Goal: Information Seeking & Learning: Learn about a topic

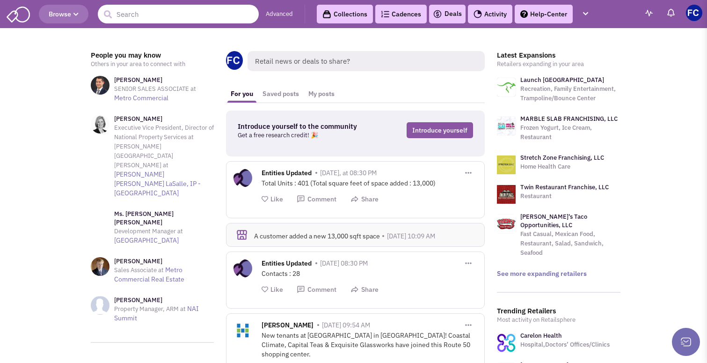
click at [184, 15] on input "text" at bounding box center [178, 14] width 161 height 19
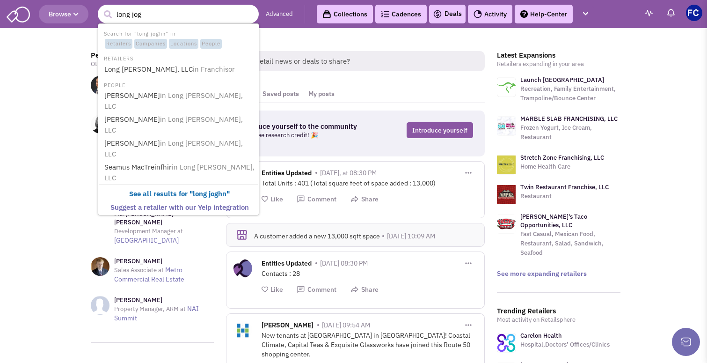
type input "long jo"
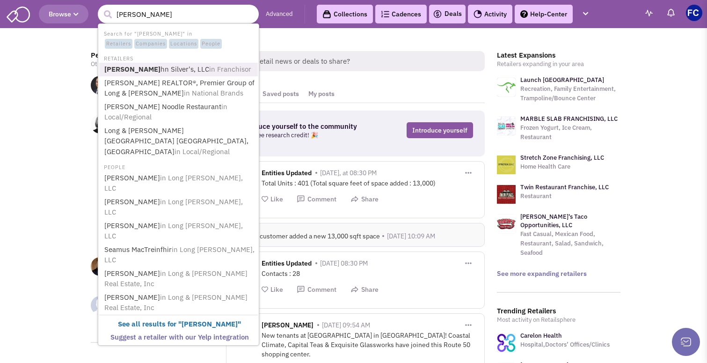
click at [169, 66] on link "Long Jo hn Silver's, LLC in Franchisor" at bounding box center [180, 69] width 156 height 13
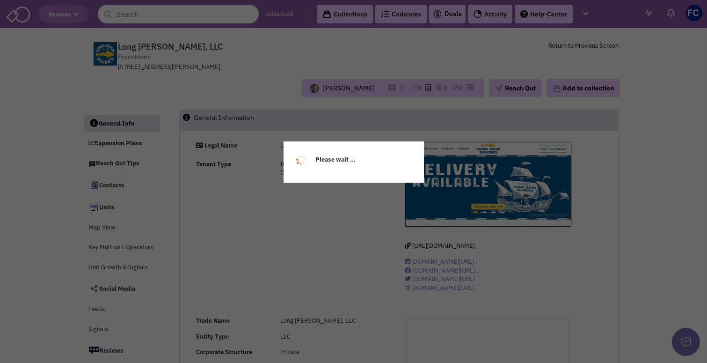
select select
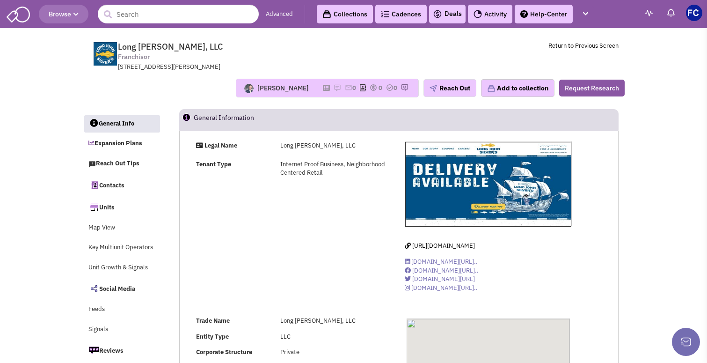
select select
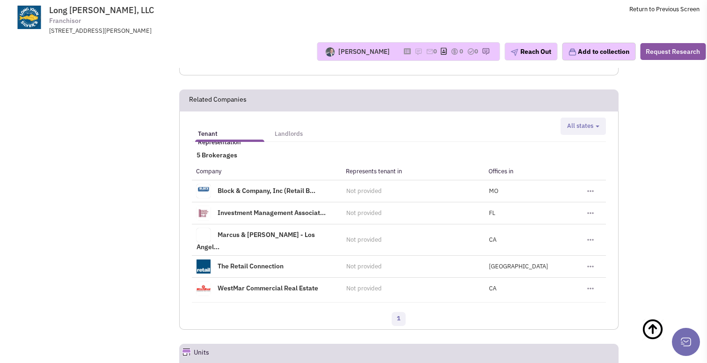
scroll to position [1147, 0]
click at [592, 121] on span "All states" at bounding box center [580, 125] width 26 height 8
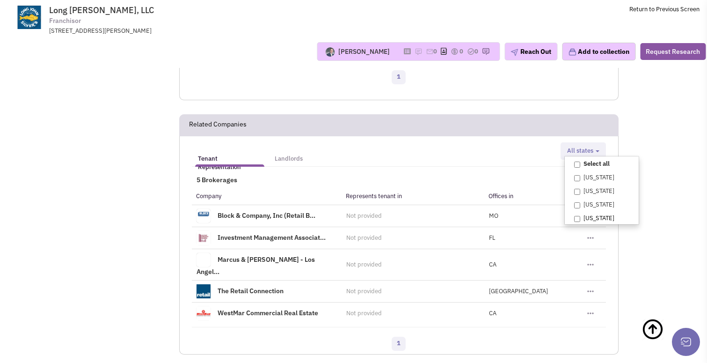
scroll to position [1113, 0]
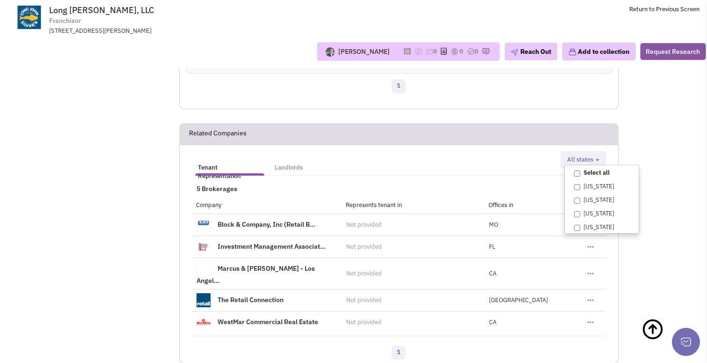
click at [385, 151] on ul "Tenant Representation Landlords" at bounding box center [345, 162] width 307 height 22
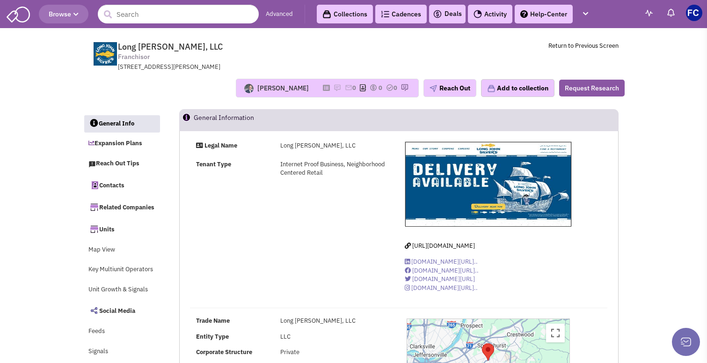
scroll to position [0, 0]
click at [283, 15] on link "Advanced" at bounding box center [279, 14] width 27 height 9
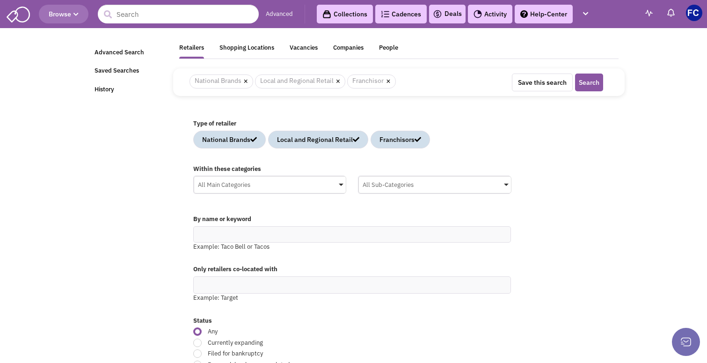
click at [318, 187] on div "All Main Categories" at bounding box center [270, 183] width 152 height 14
click at [0, 0] on input "All Main Categories No results found Main Category Select All Auto Beauty Healt…" at bounding box center [0, 0] width 0 height 0
click at [204, 250] on icon at bounding box center [201, 253] width 7 height 7
click at [204, 210] on input "All Main Categories No results found Main Category Select All Auto Beauty Healt…" at bounding box center [270, 203] width 145 height 14
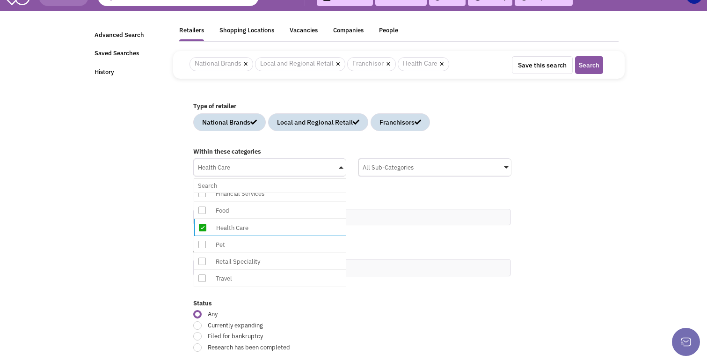
scroll to position [28, 0]
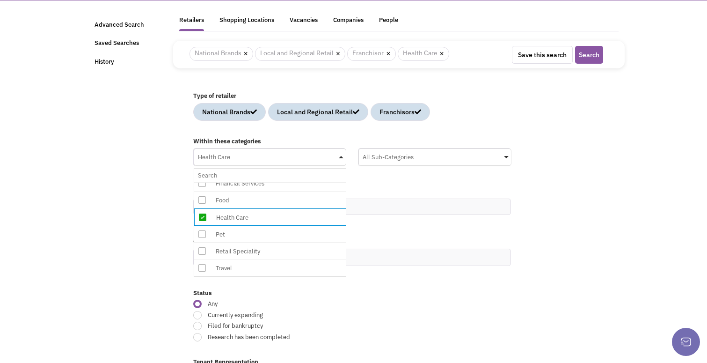
click at [495, 160] on div "All Sub-Categories" at bounding box center [435, 156] width 152 height 14
click at [0, 0] on input "All Sub-Categories No results found Sub Category Select All Blood Bank Chiropra…" at bounding box center [0, 0] width 0 height 0
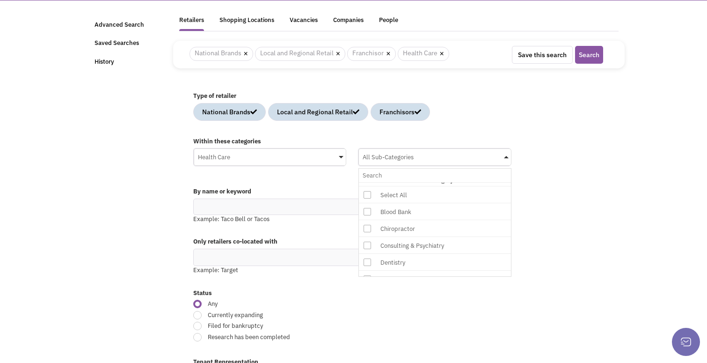
scroll to position [11, 0]
click at [366, 225] on icon at bounding box center [367, 225] width 7 height 7
click at [366, 182] on input "All Sub-Categories No results found Sub Category Select All Blood Bank Chiropra…" at bounding box center [435, 175] width 145 height 14
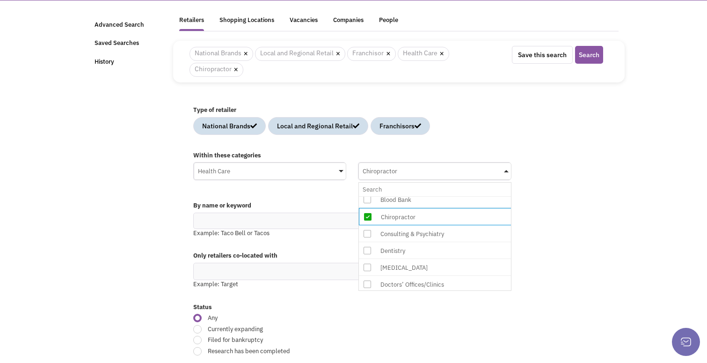
scroll to position [37, 0]
click at [366, 263] on icon at bounding box center [367, 264] width 7 height 7
click at [366, 196] on input "Chiropractor No results found Sub Category Select All Blood Bank Chiropractor C…" at bounding box center [435, 189] width 145 height 14
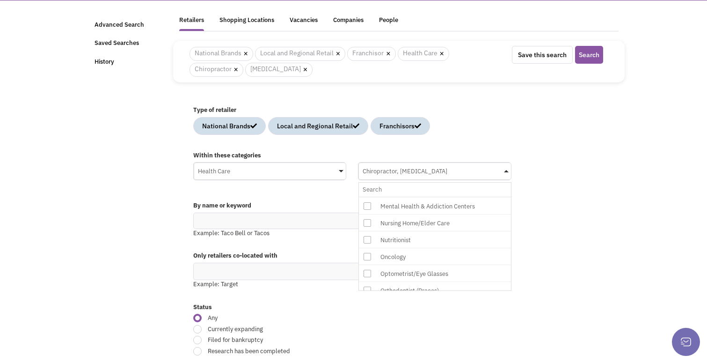
scroll to position [200, 0]
click at [368, 235] on icon at bounding box center [367, 236] width 7 height 7
click at [368, 196] on input "Chiropractor, Dialysis Center No results found Sub Category Select All Blood Ba…" at bounding box center [435, 189] width 145 height 14
click at [364, 268] on icon at bounding box center [367, 271] width 7 height 7
click at [364, 196] on input "Chiropractor, Dialysis Center, Nutritionist No results found Sub Category Selec…" at bounding box center [435, 189] width 145 height 14
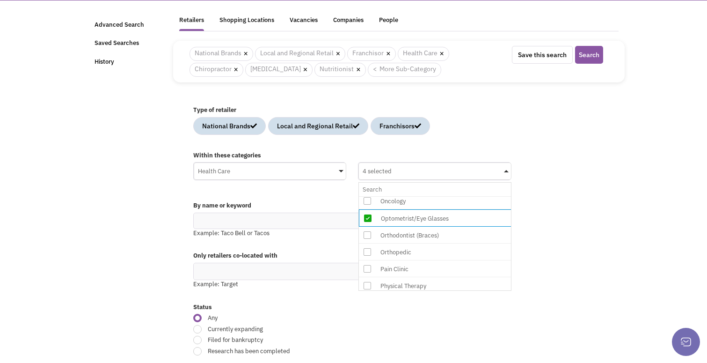
scroll to position [258, 0]
click at [368, 245] on icon at bounding box center [367, 246] width 7 height 7
click at [368, 196] on input "4 selected No results found Sub Category Select All Blood Bank Chiropractor Con…" at bounding box center [435, 189] width 145 height 14
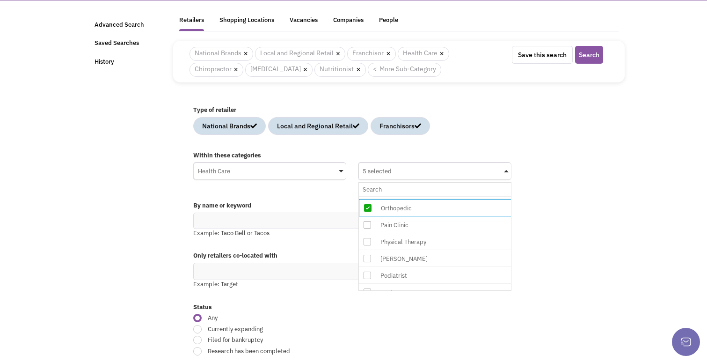
scroll to position [303, 0]
click at [367, 269] on icon at bounding box center [367, 270] width 7 height 7
click at [367, 196] on input "5 selected No results found Sub Category Select All Blood Bank Chiropractor Con…" at bounding box center [435, 189] width 145 height 14
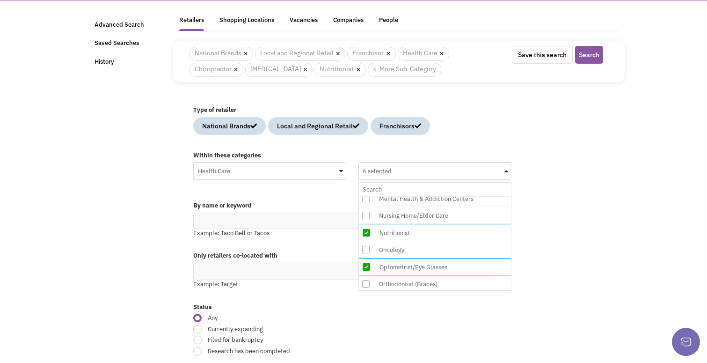
scroll to position [200, 1]
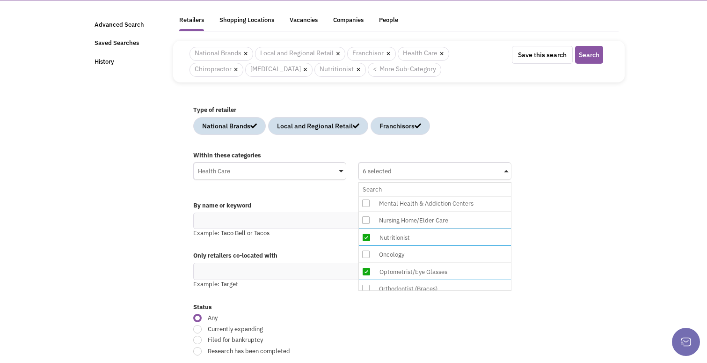
click at [364, 250] on icon at bounding box center [365, 253] width 7 height 7
click at [364, 196] on input "6 selected No results found Sub Category Select All Blood Bank Chiropractor Con…" at bounding box center [435, 189] width 145 height 14
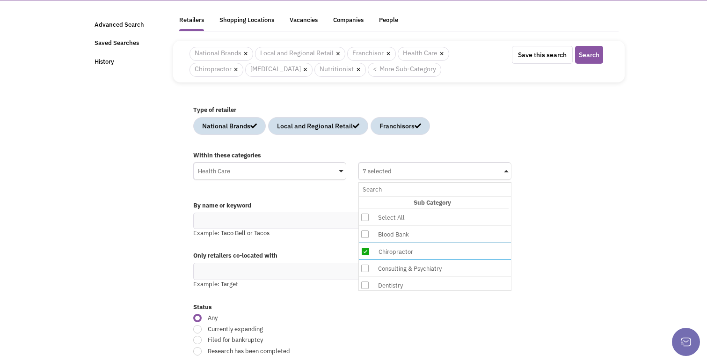
scroll to position [0, 2]
click at [546, 199] on div "By name or keyword Example: Taco Bell or Tacos" at bounding box center [398, 222] width 423 height 50
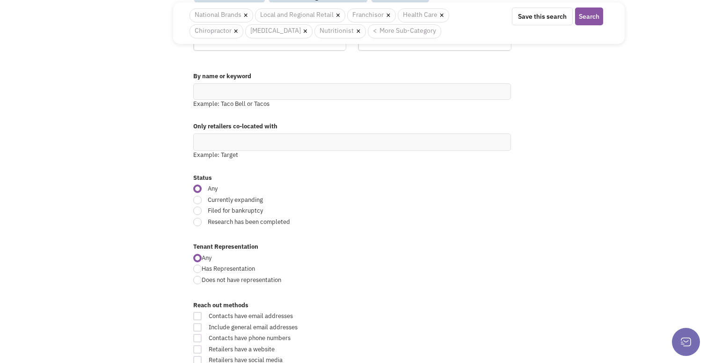
scroll to position [157, 0]
click at [197, 198] on div at bounding box center [197, 199] width 8 height 8
click at [405, 198] on input "Currently expanding" at bounding box center [408, 200] width 6 height 6
radio input "true"
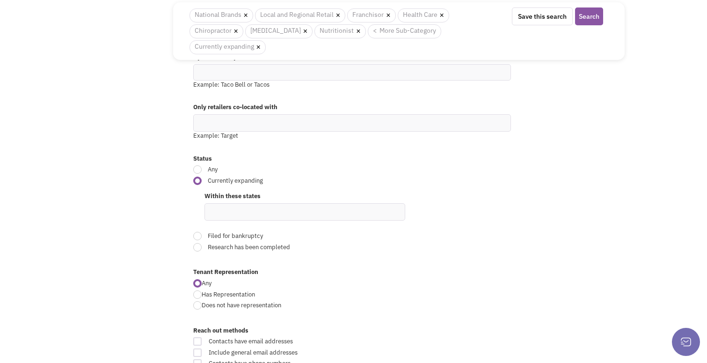
scroll to position [199, 0]
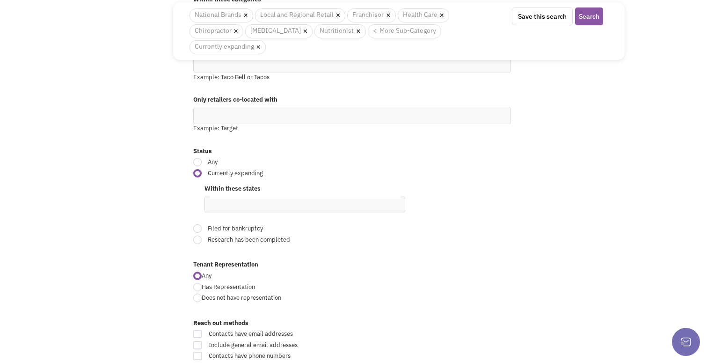
click at [265, 200] on ul at bounding box center [305, 204] width 200 height 16
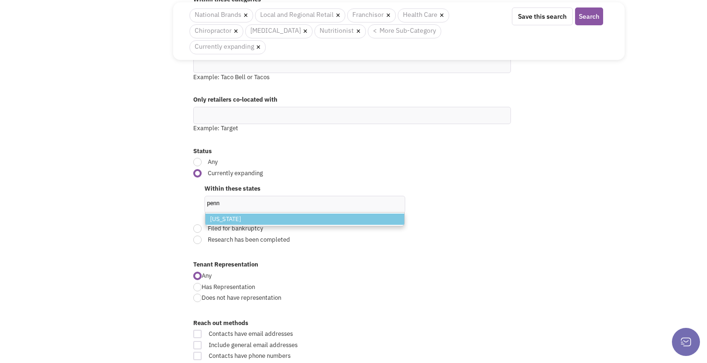
type input "penn"
click at [259, 213] on li "Pennsylvania" at bounding box center [304, 219] width 199 height 12
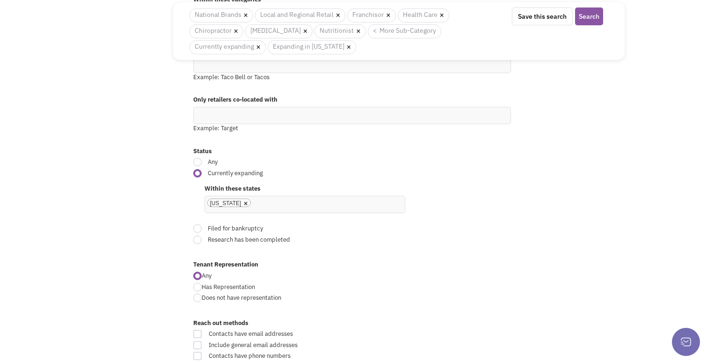
click at [347, 256] on div "Tenant Representation Any Has Representation Does not have representation" at bounding box center [398, 284] width 423 height 58
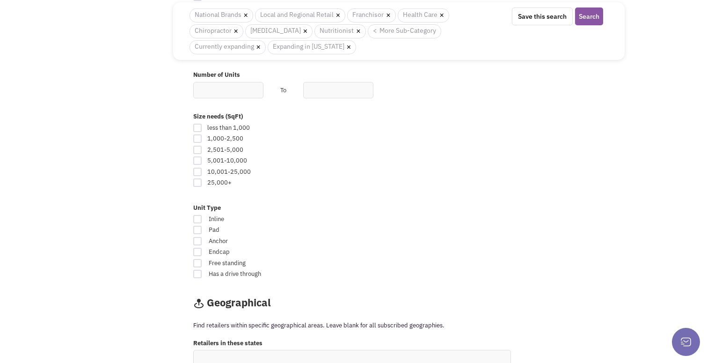
scroll to position [568, 0]
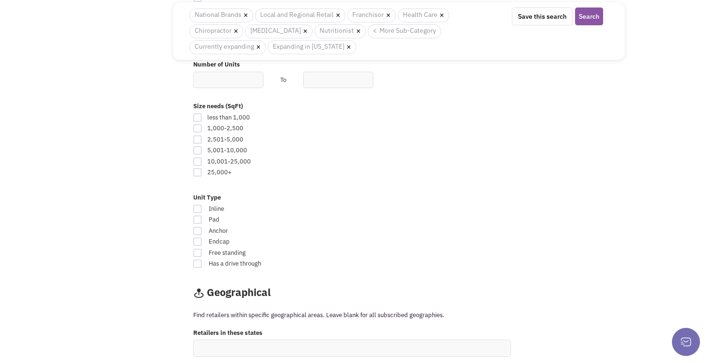
click at [197, 204] on div at bounding box center [197, 208] width 8 height 8
click at [408, 206] on input "Inline" at bounding box center [411, 209] width 6 height 6
checkbox input "true"
click at [197, 237] on div at bounding box center [197, 241] width 8 height 8
click at [408, 239] on input "Endcap" at bounding box center [411, 242] width 6 height 6
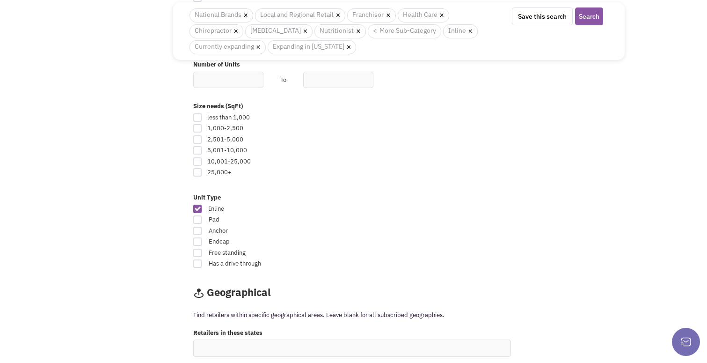
checkbox input "true"
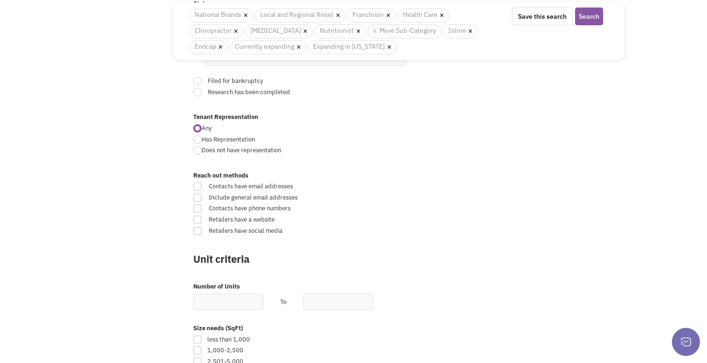
scroll to position [73, 0]
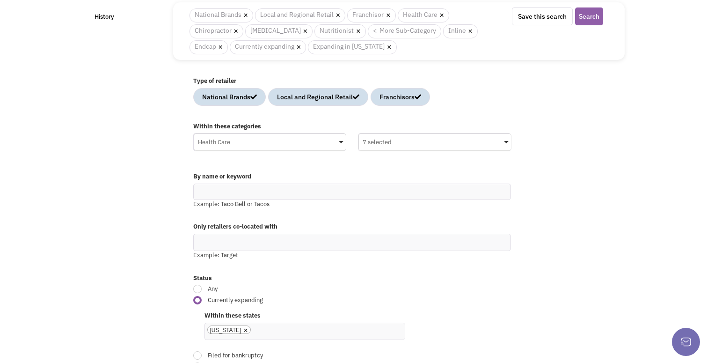
click at [594, 13] on button "Search" at bounding box center [589, 16] width 28 height 18
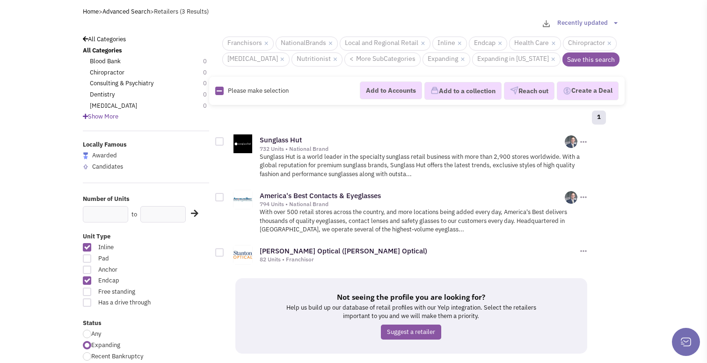
scroll to position [37, 0]
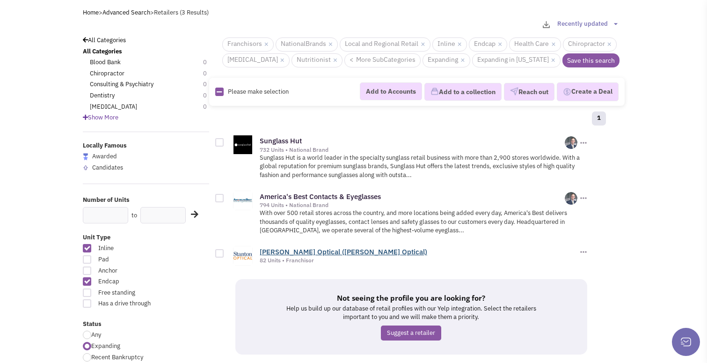
click at [291, 248] on link "[PERSON_NAME] Optical ([PERSON_NAME] Optical)" at bounding box center [344, 251] width 168 height 9
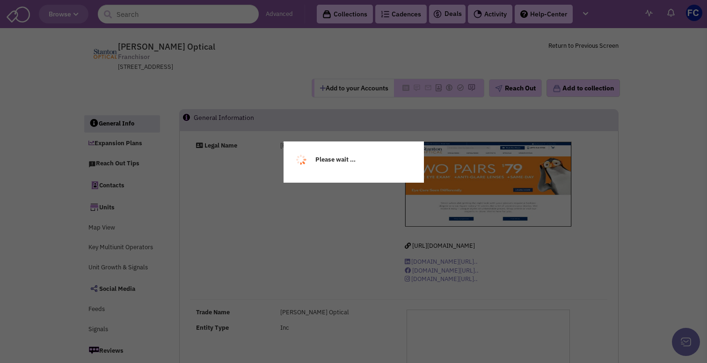
select select
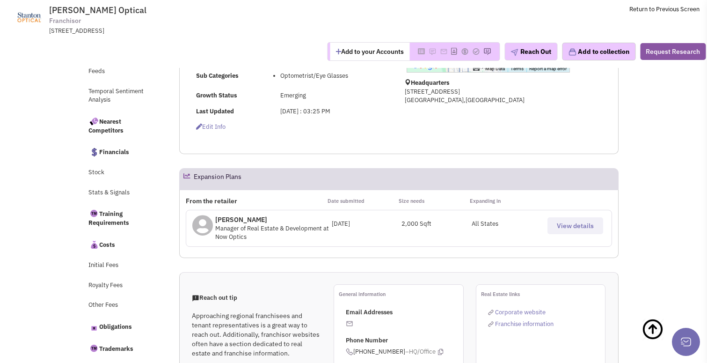
scroll to position [260, 0]
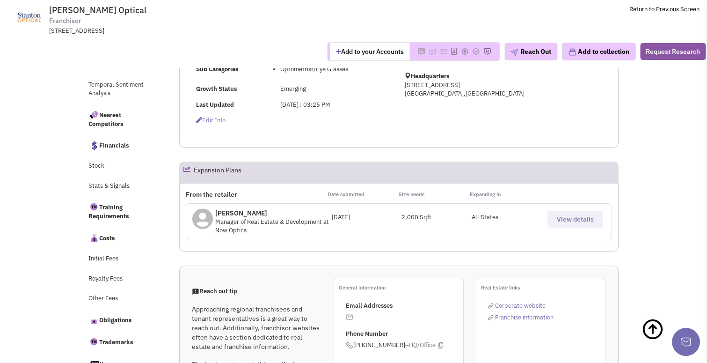
click at [587, 216] on span "View details" at bounding box center [575, 219] width 37 height 8
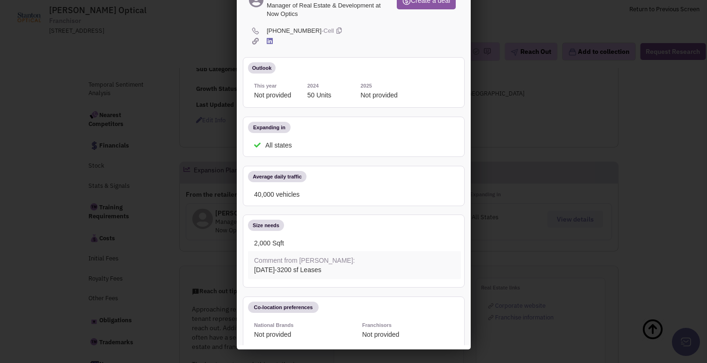
scroll to position [0, 0]
click at [505, 114] on div at bounding box center [353, 181] width 707 height 363
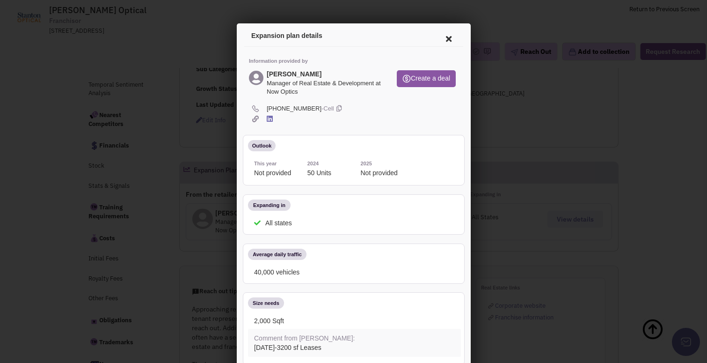
click at [447, 36] on icon at bounding box center [447, 37] width 20 height 22
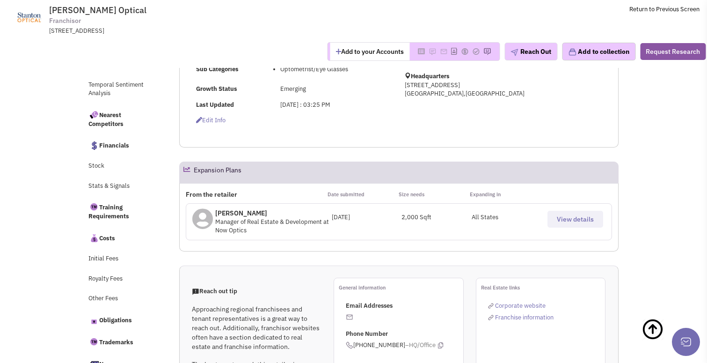
click at [562, 217] on span "View details" at bounding box center [575, 219] width 37 height 8
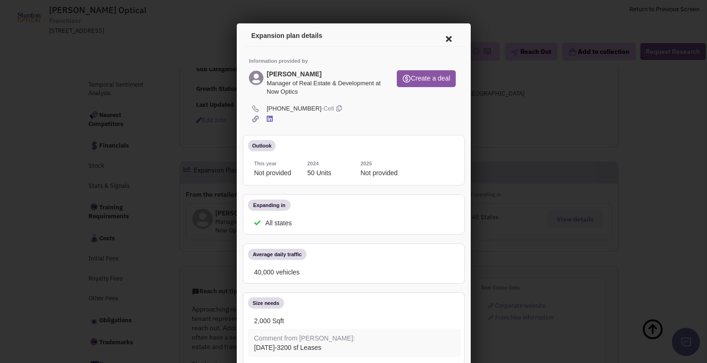
click at [445, 38] on icon at bounding box center [447, 37] width 20 height 22
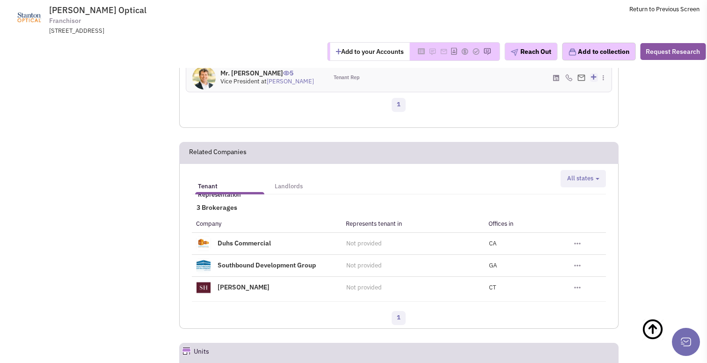
scroll to position [864, 0]
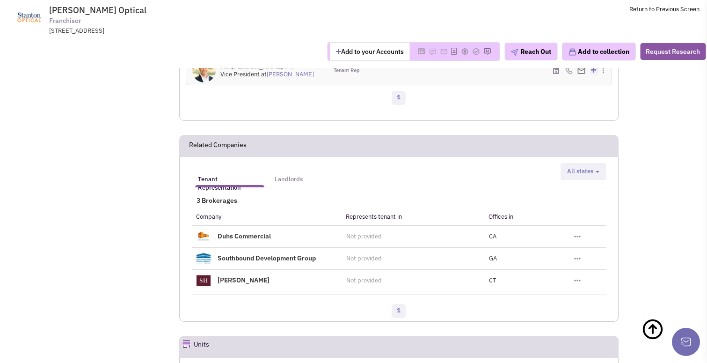
click at [590, 168] on span "All states" at bounding box center [580, 171] width 26 height 8
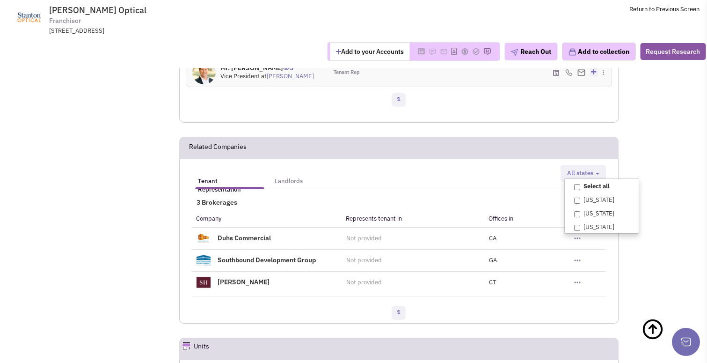
click at [531, 179] on div "Tenant Representation Landlords California Connecticut Georgia All states Selec…" at bounding box center [399, 176] width 426 height 22
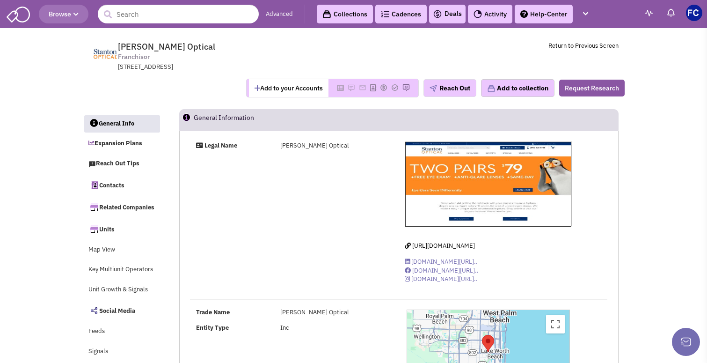
scroll to position [0, 0]
